Goal: Check status: Check status

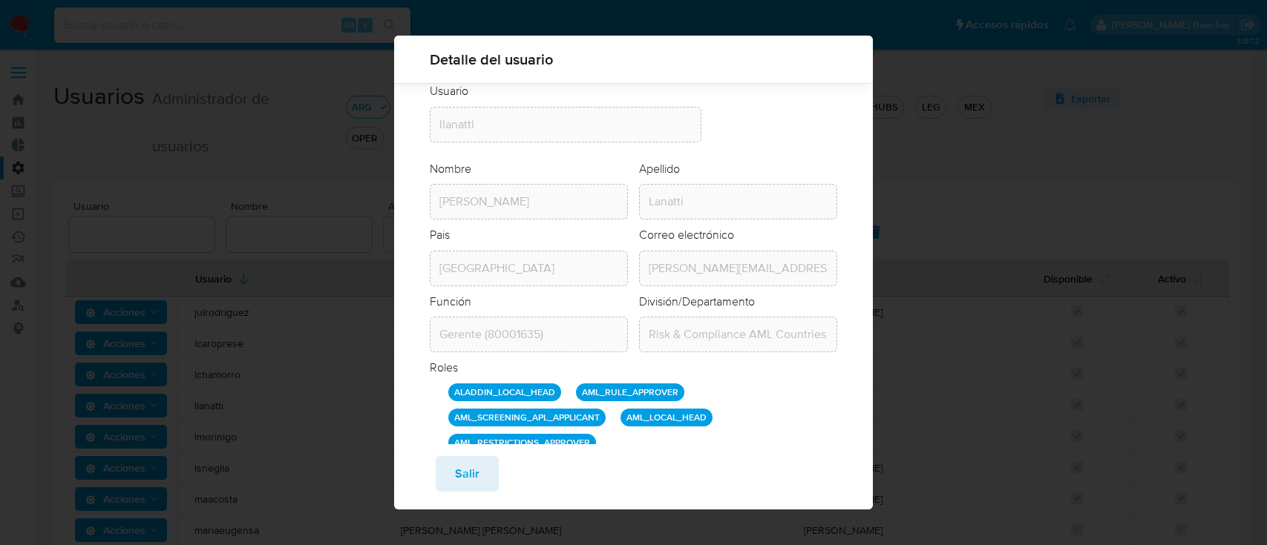
scroll to position [131, 0]
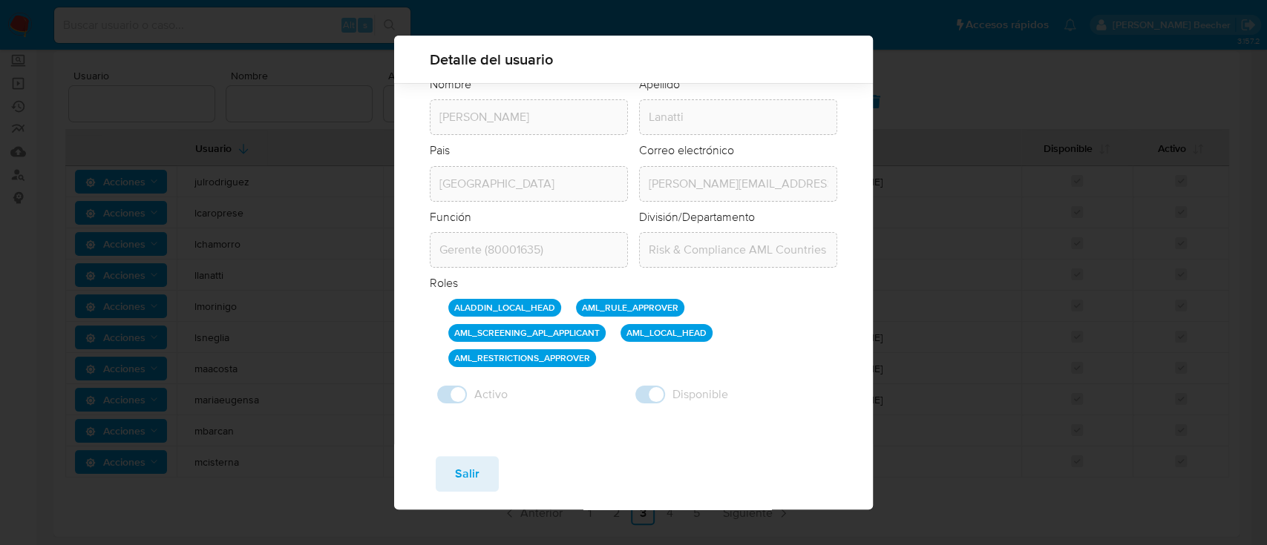
click at [463, 483] on span "Salir" at bounding box center [467, 474] width 24 height 33
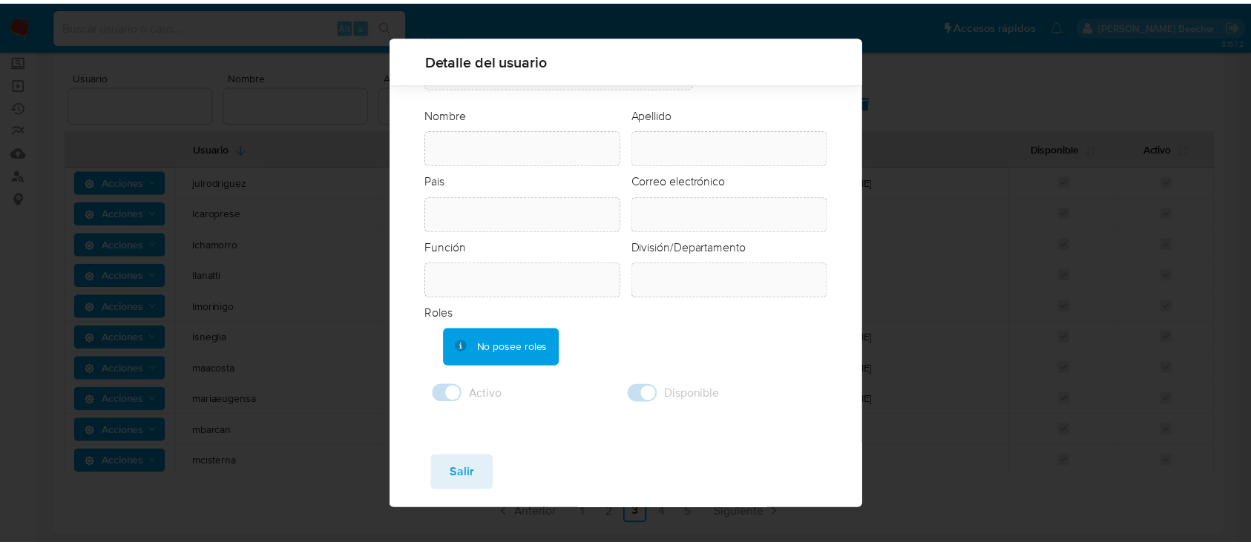
scroll to position [54, 0]
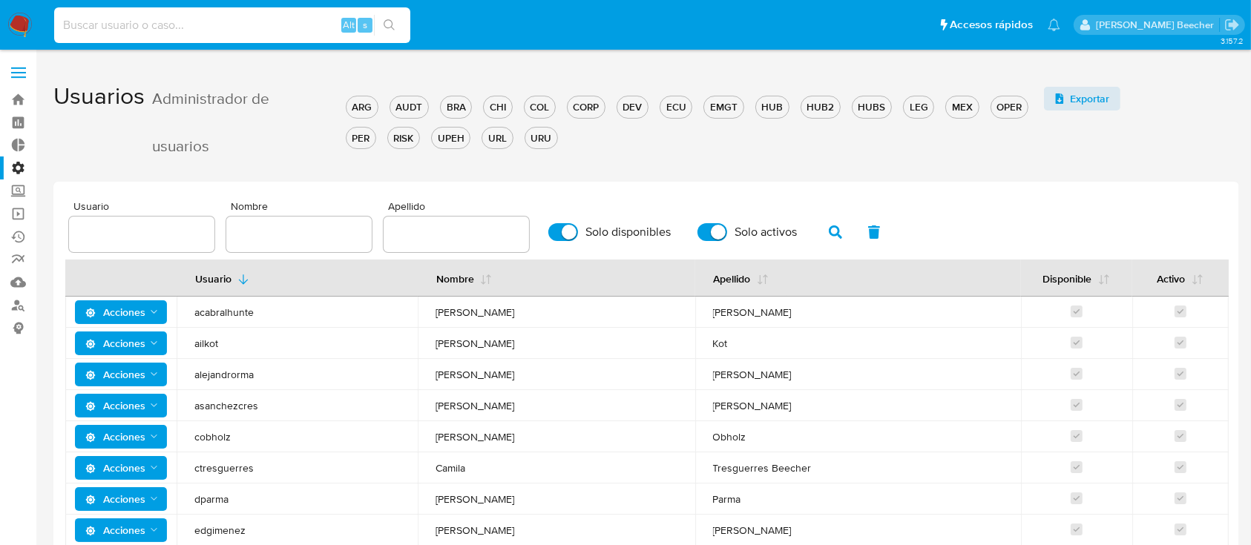
click at [174, 27] on input at bounding box center [232, 25] width 356 height 19
paste input "1777623380"
type input "1777623380"
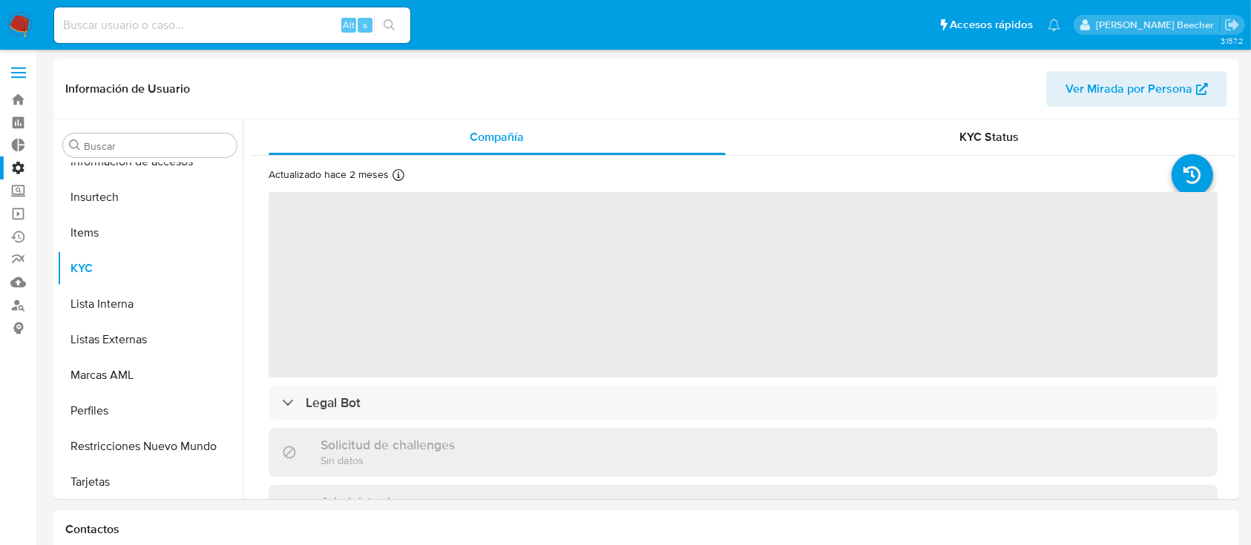
scroll to position [627, 0]
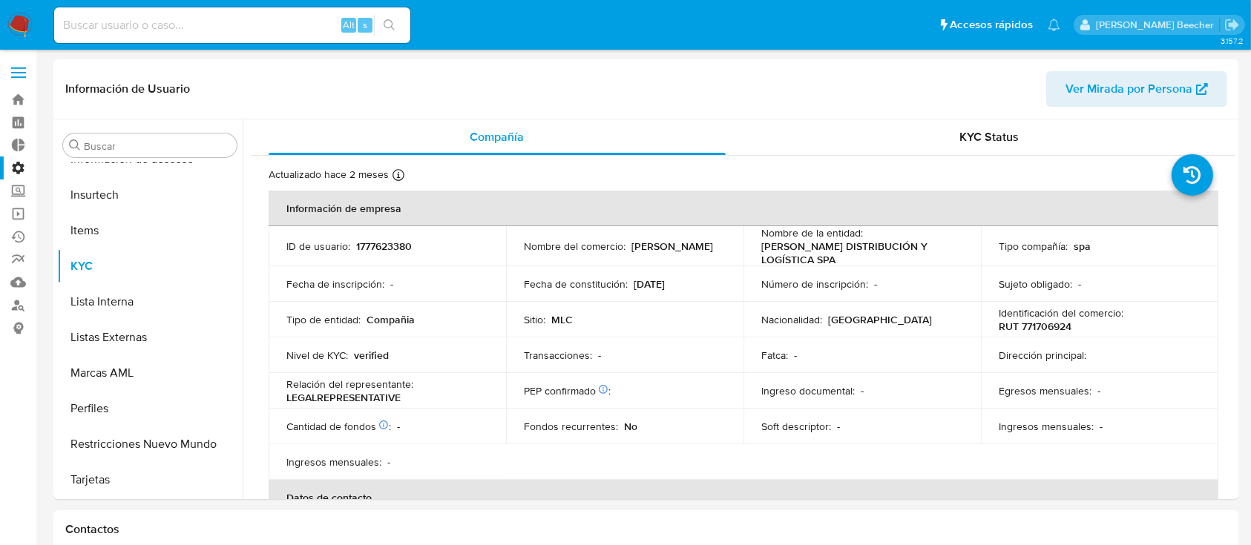
select select "10"
click at [997, 133] on span "KYC Status" at bounding box center [989, 136] width 59 height 17
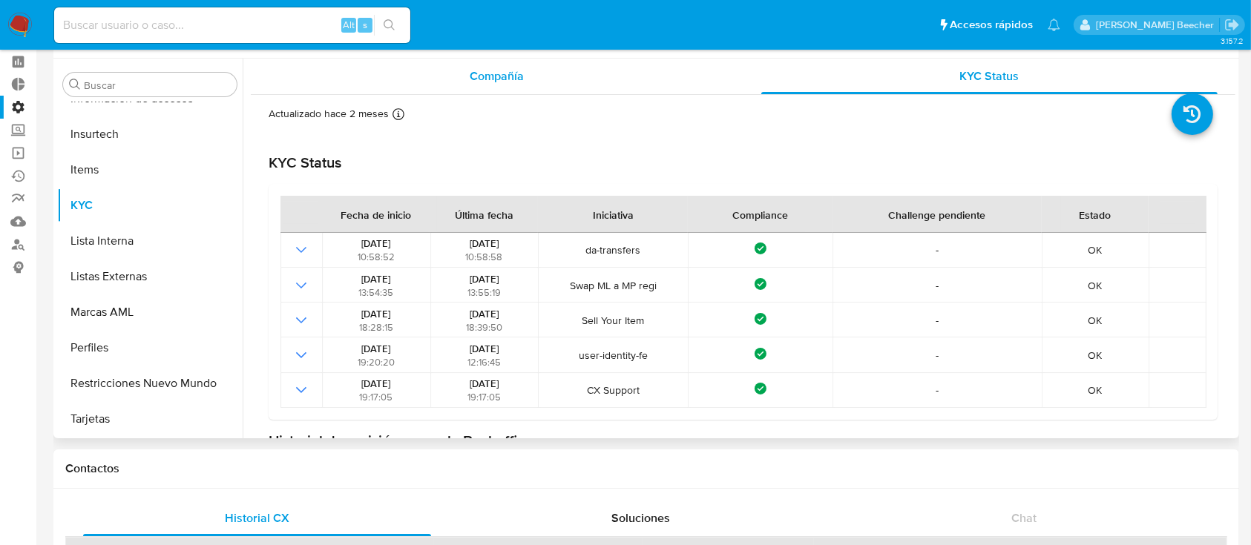
scroll to position [0, 0]
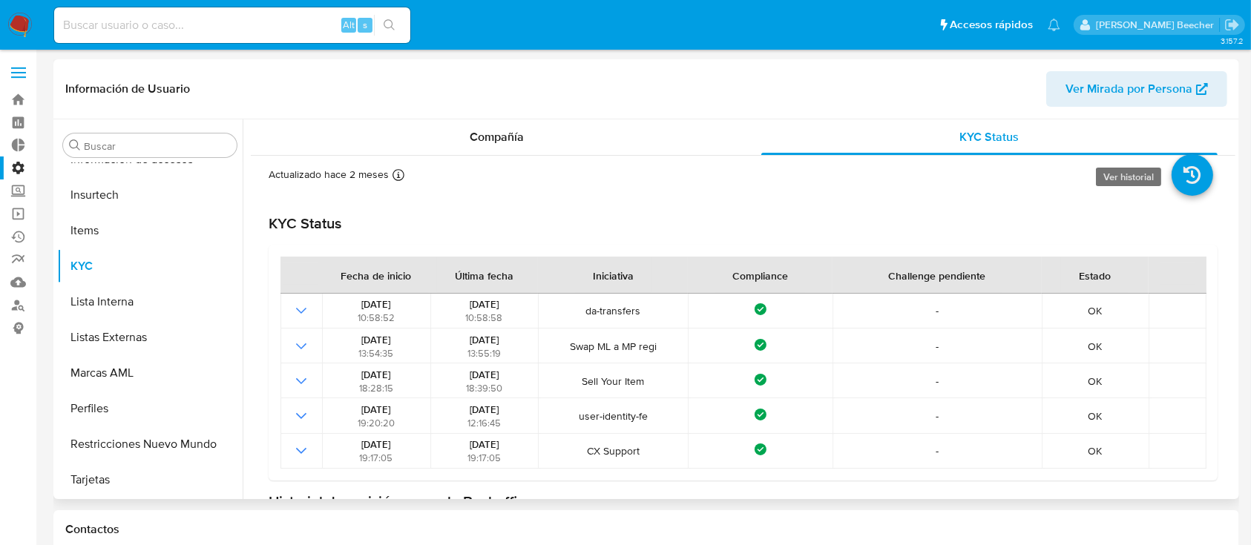
click at [1183, 171] on icon at bounding box center [1193, 175] width 42 height 42
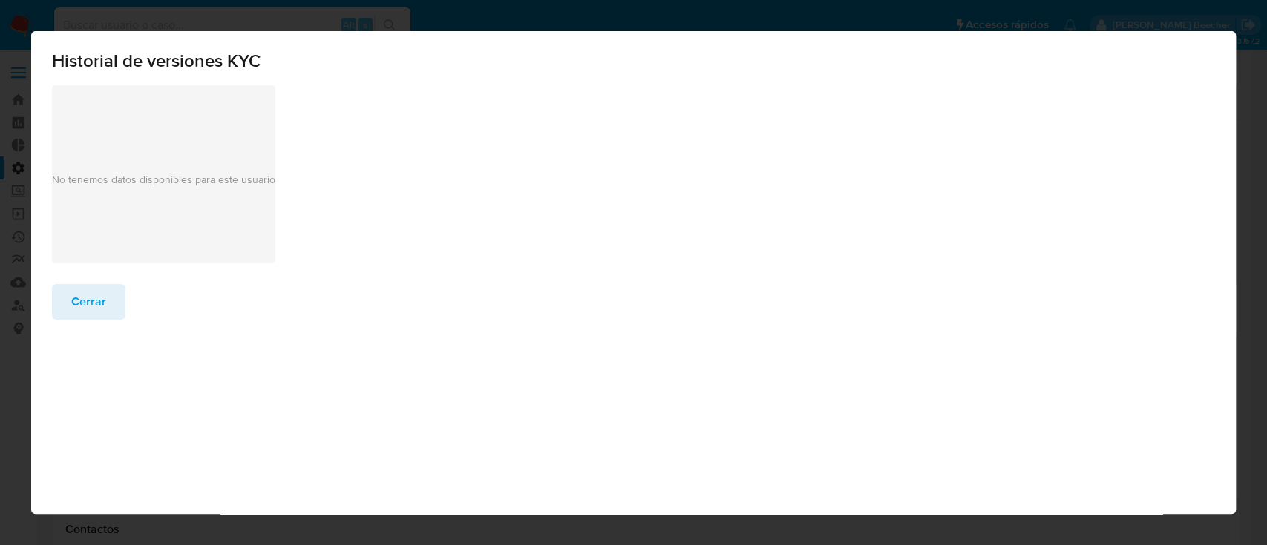
drag, startPoint x: 94, startPoint y: 298, endPoint x: 275, endPoint y: 312, distance: 181.6
click at [96, 300] on span "Cerrar" at bounding box center [88, 302] width 35 height 33
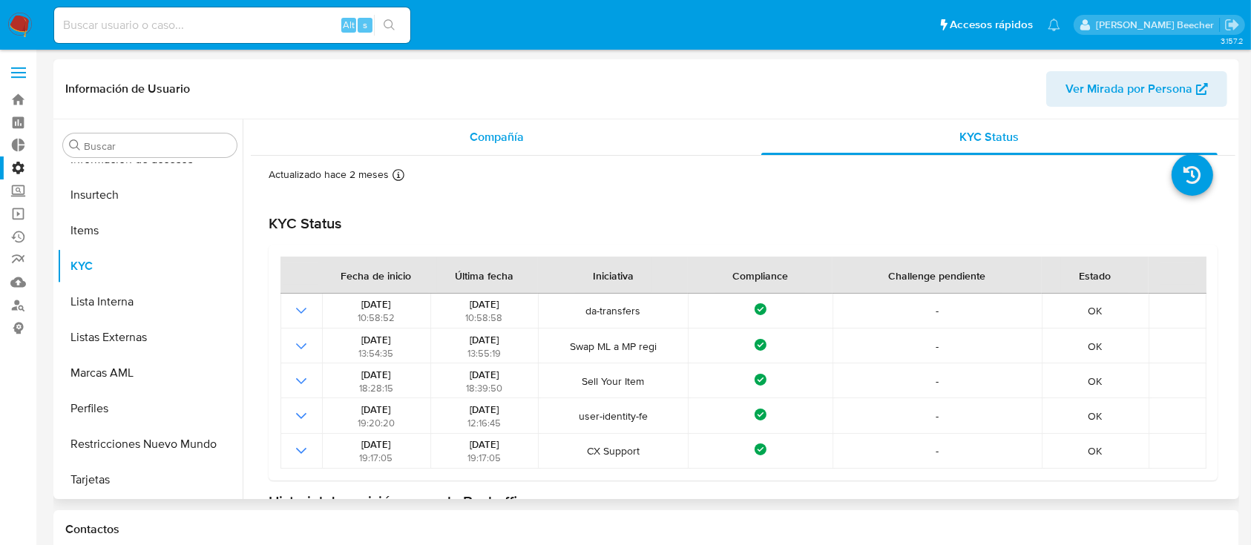
click at [520, 142] on span "Compañía" at bounding box center [497, 136] width 54 height 17
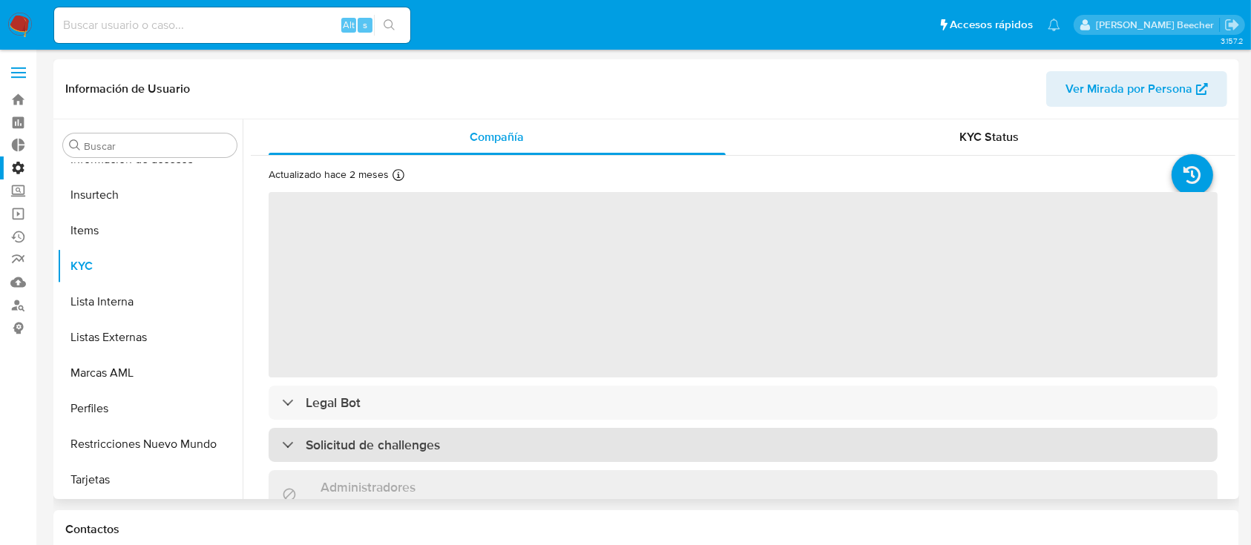
drag, startPoint x: 368, startPoint y: 447, endPoint x: 406, endPoint y: 439, distance: 38.7
click at [368, 446] on h3 "Solicitud de challenges" at bounding box center [373, 445] width 134 height 16
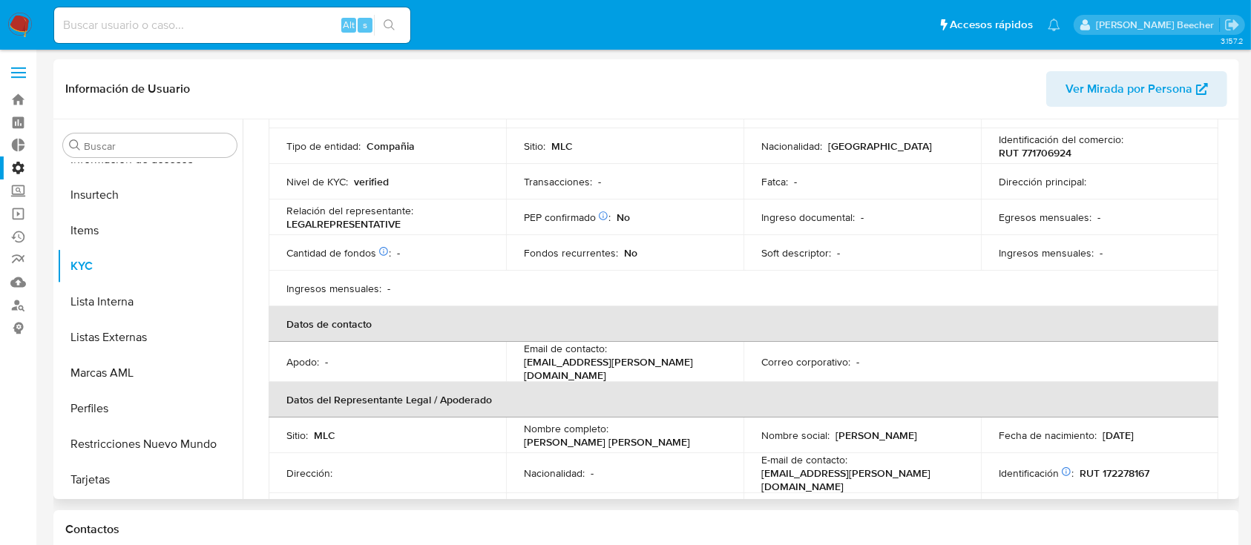
scroll to position [175, 0]
